Goal: Obtain resource: Download file/media

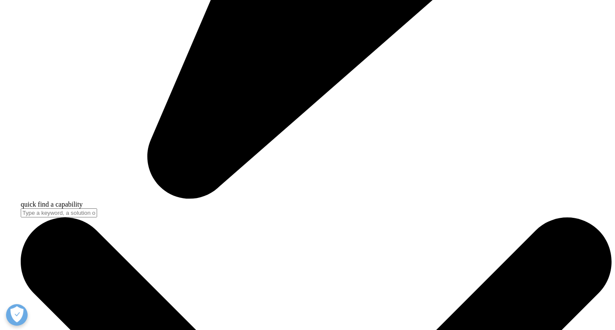
scroll to position [2626, 0]
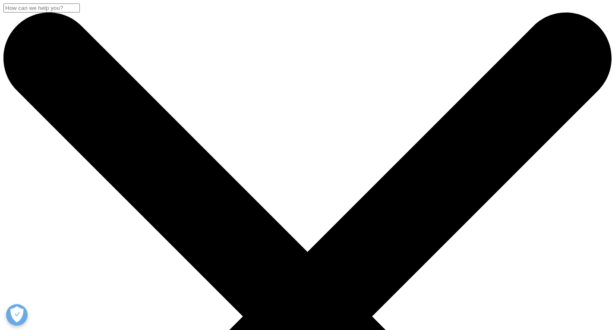
scroll to position [343, 509]
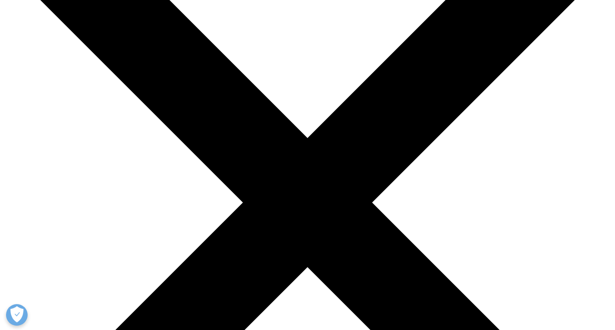
scroll to position [86, 0]
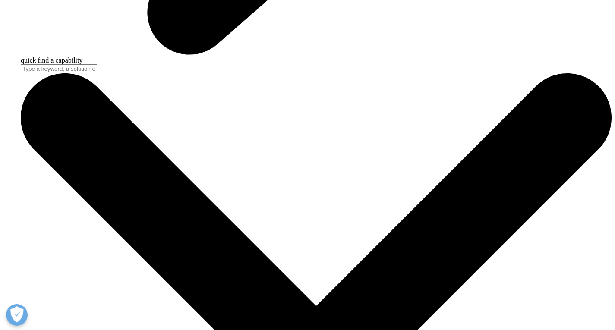
scroll to position [2547, 0]
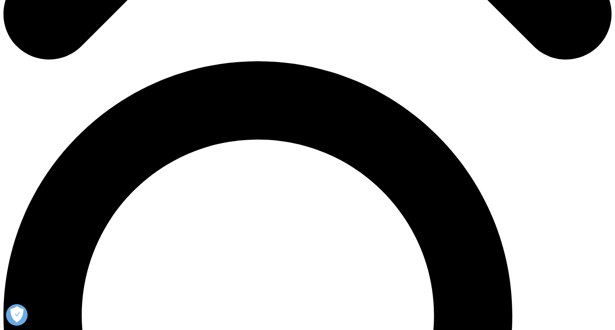
scroll to position [475, 0]
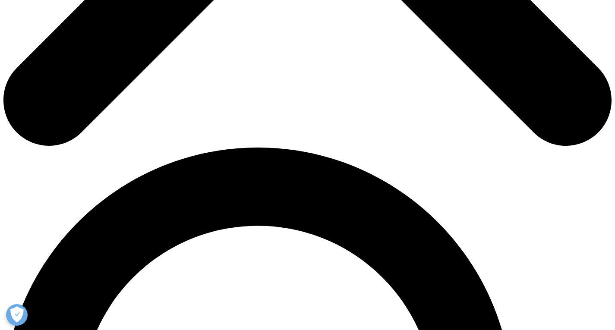
type input "Mehul"
type input "Sheth"
type input "mehul.sheth@hdfcsec.com"
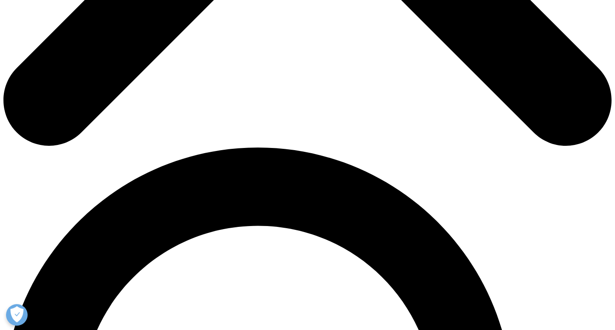
scroll to position [0, 0]
type input "Analyst"
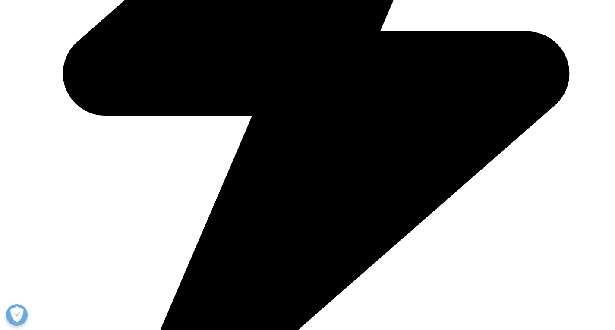
type input "HDFC Securities"
select select "India"
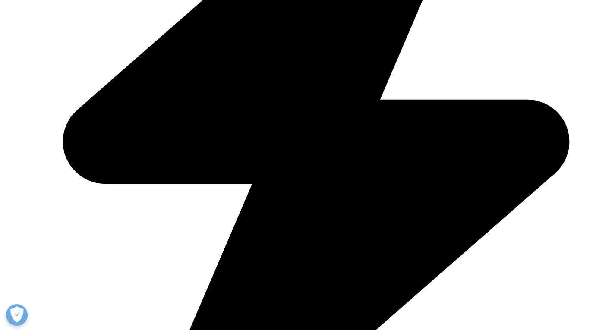
scroll to position [291, 0]
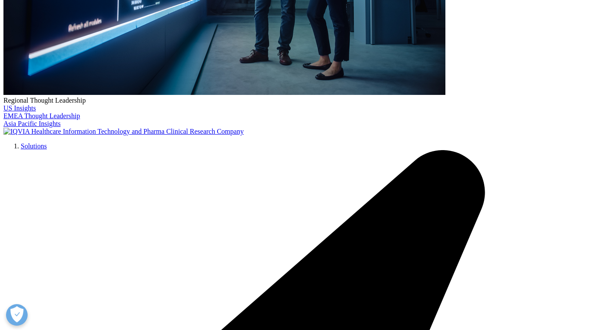
scroll to position [86, 0]
